Goal: Task Accomplishment & Management: Use online tool/utility

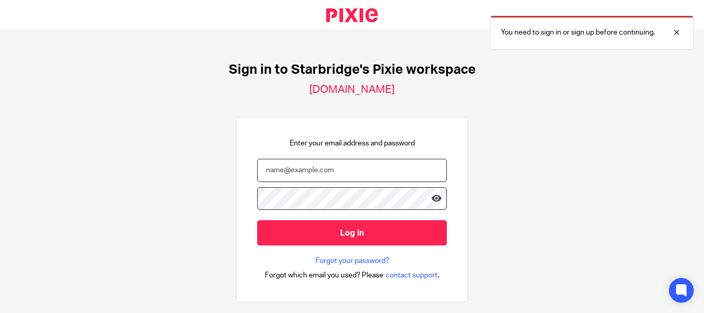
click at [322, 172] on input "email" at bounding box center [352, 170] width 190 height 23
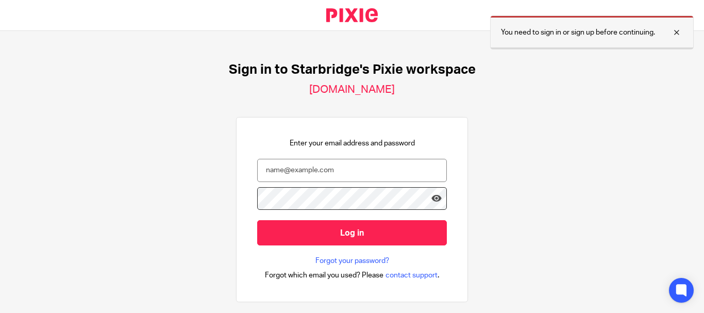
click at [675, 29] on div at bounding box center [669, 32] width 28 height 12
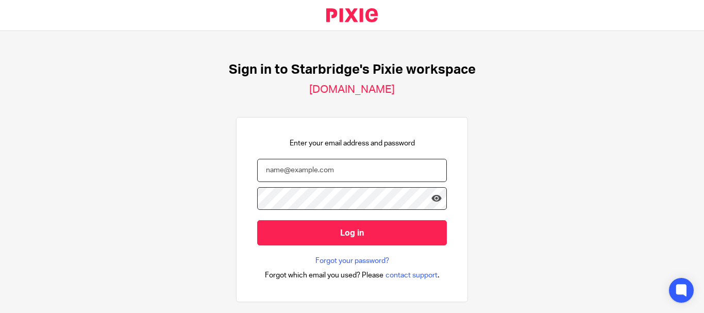
click at [288, 164] on input "email" at bounding box center [352, 170] width 190 height 23
paste input "[PERSON_NAME][EMAIL_ADDRESS][PERSON_NAME][DOMAIN_NAME]"
type input "[PERSON_NAME][EMAIL_ADDRESS][PERSON_NAME][DOMAIN_NAME]"
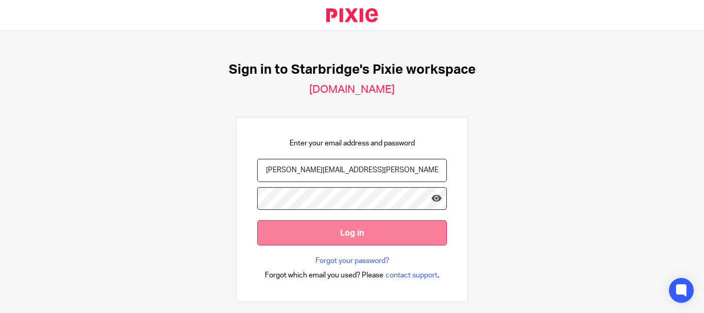
click at [278, 230] on input "Log in" at bounding box center [352, 232] width 190 height 25
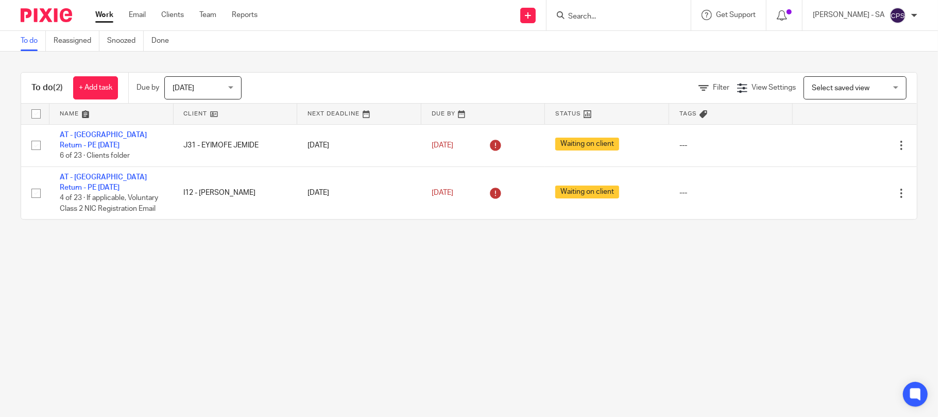
drag, startPoint x: 653, startPoint y: 2, endPoint x: 525, endPoint y: 268, distance: 295.2
click at [525, 268] on main "To do Reassigned Snoozed Done To do (2) + Add task Due by Today Today Today Tom…" at bounding box center [469, 208] width 938 height 417
click at [203, 15] on link "Team" at bounding box center [207, 15] width 17 height 10
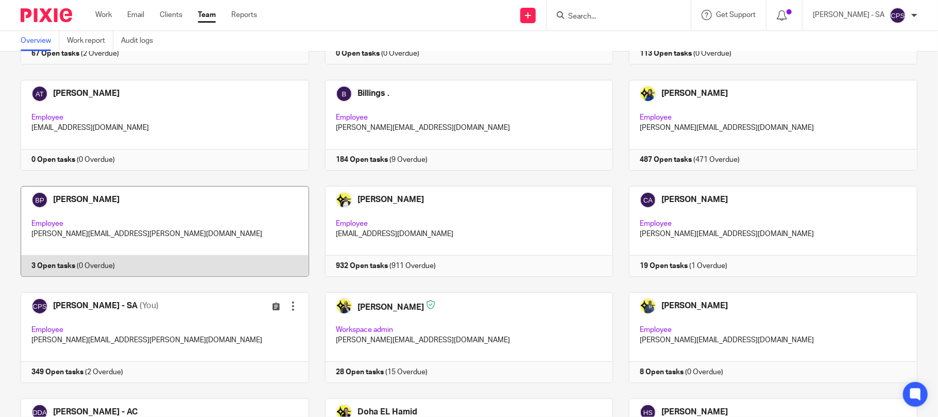
scroll to position [275, 0]
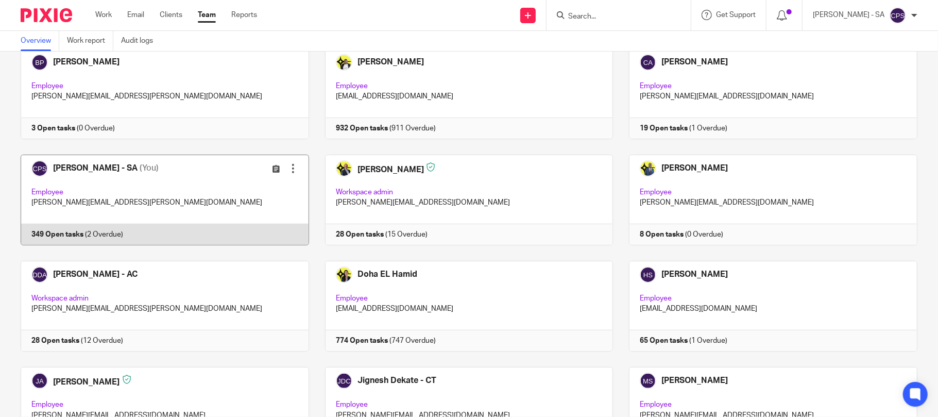
click at [172, 188] on link at bounding box center [157, 200] width 305 height 91
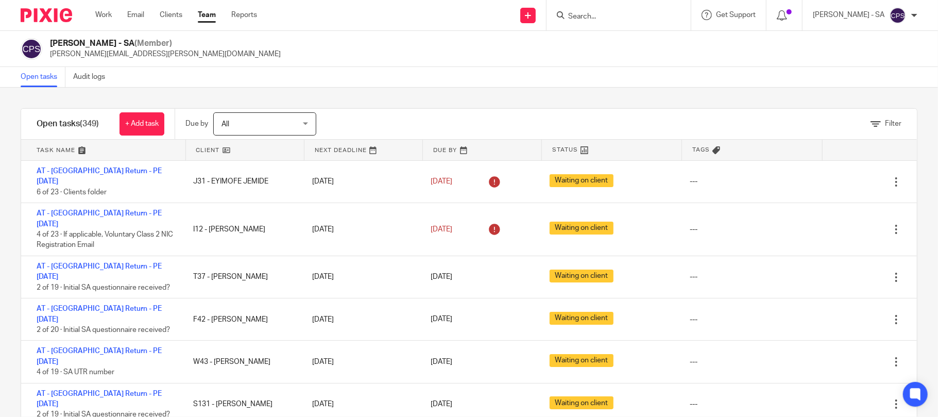
click at [645, 14] on input "Search" at bounding box center [613, 16] width 93 height 9
click at [645, 13] on input "Search" at bounding box center [613, 16] width 93 height 9
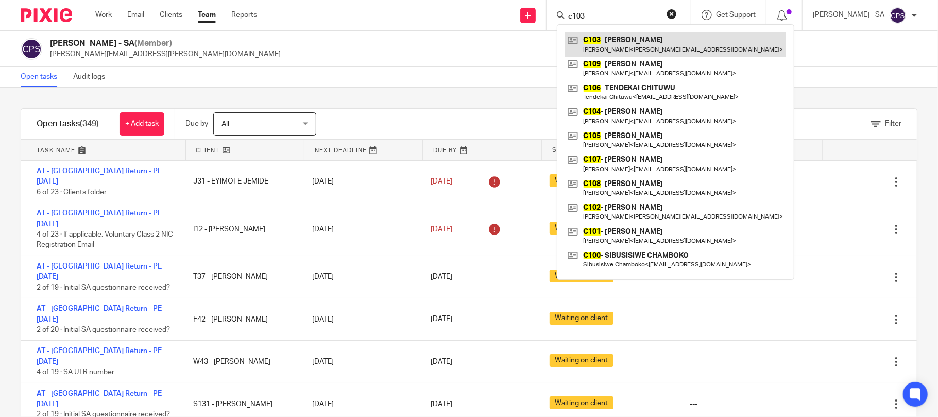
type input "c103"
click at [634, 42] on link at bounding box center [675, 44] width 221 height 24
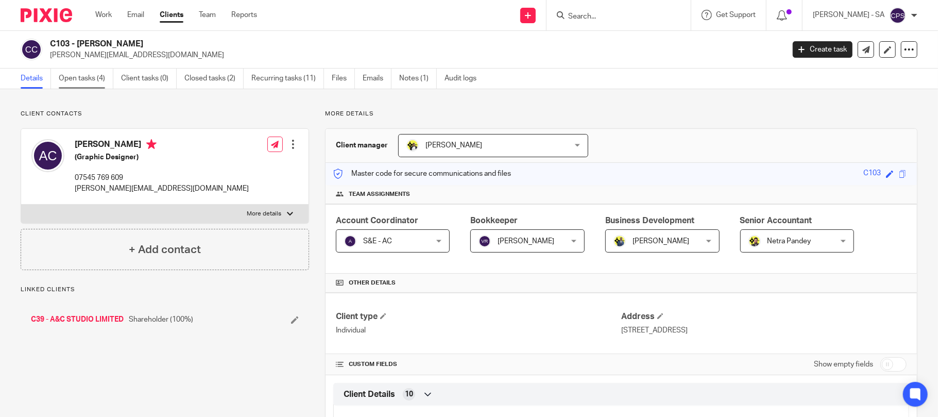
click at [75, 75] on link "Open tasks (4)" at bounding box center [86, 79] width 55 height 20
